Goal: Transaction & Acquisition: Purchase product/service

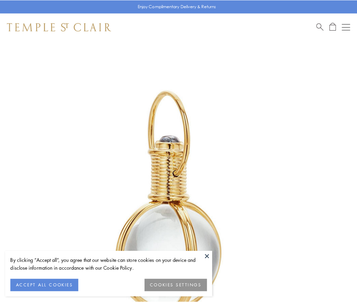
scroll to position [177, 0]
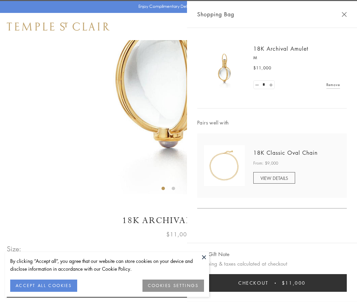
click at [272, 283] on button "Checkout $11,000" at bounding box center [271, 283] width 149 height 18
